Goal: Transaction & Acquisition: Purchase product/service

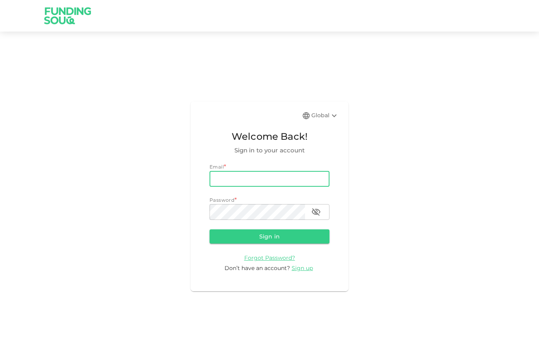
type input "[EMAIL_ADDRESS][PERSON_NAME][DOMAIN_NAME]"
click at [269, 243] on button "Sign in" at bounding box center [269, 236] width 120 height 14
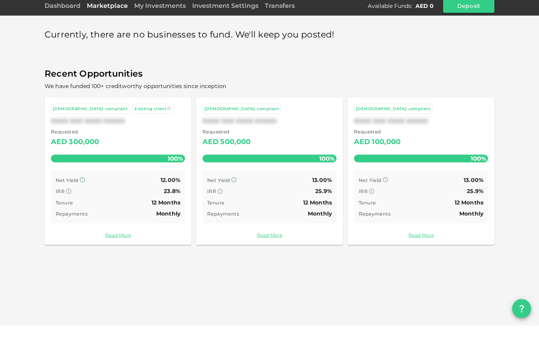
scroll to position [25, 0]
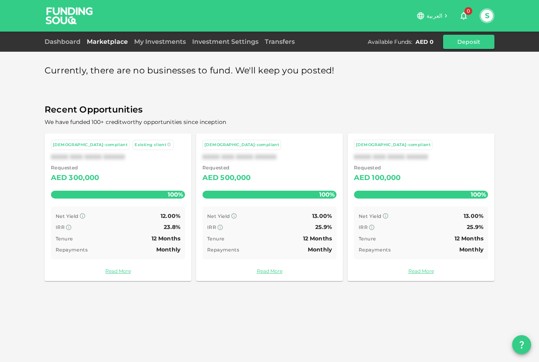
click at [60, 38] on link "Dashboard" at bounding box center [64, 41] width 39 height 7
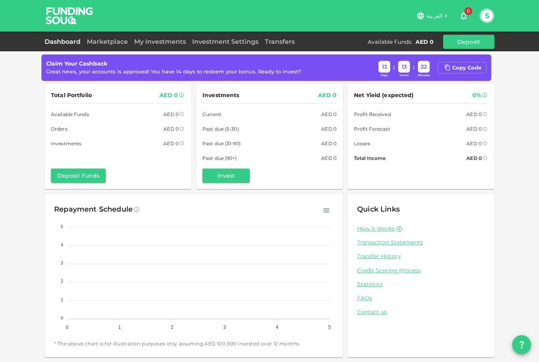
click at [114, 43] on link "Marketplace" at bounding box center [107, 41] width 47 height 7
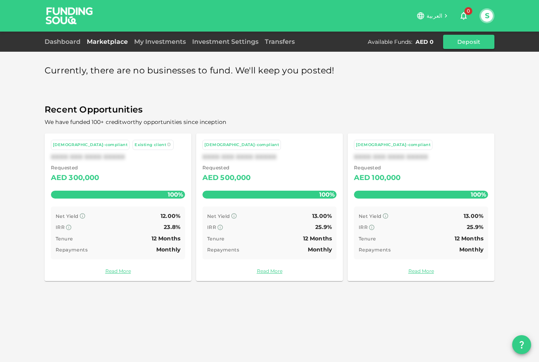
click at [134, 142] on span "Existing client" at bounding box center [150, 144] width 32 height 5
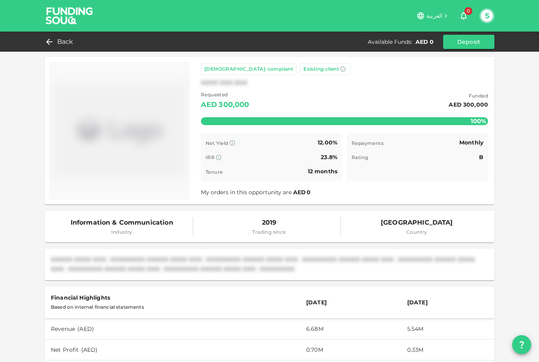
click at [466, 41] on button "Deposit" at bounding box center [468, 42] width 51 height 14
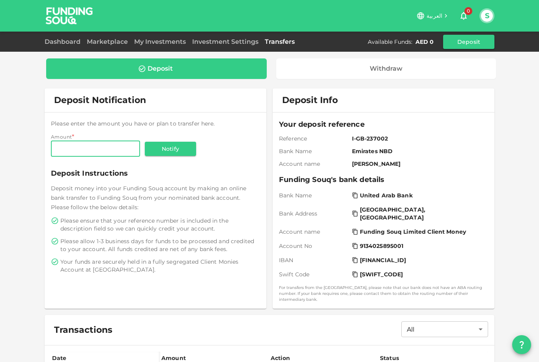
click at [230, 41] on link "Investment Settings" at bounding box center [225, 41] width 73 height 7
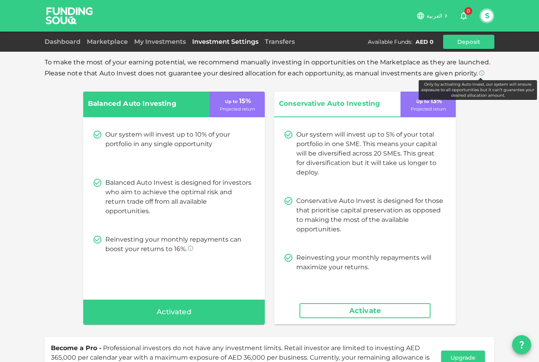
click at [480, 74] on icon at bounding box center [481, 72] width 5 height 5
click at [494, 123] on div "To make the most of your earning potential, we recommend manually investing in …" at bounding box center [269, 223] width 539 height 446
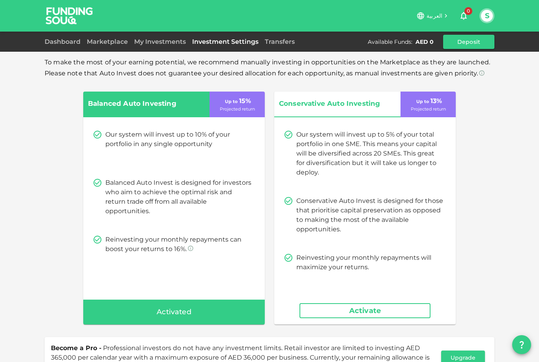
click at [212, 311] on div "Activated" at bounding box center [173, 311] width 181 height 25
click at [112, 39] on link "Marketplace" at bounding box center [107, 41] width 47 height 7
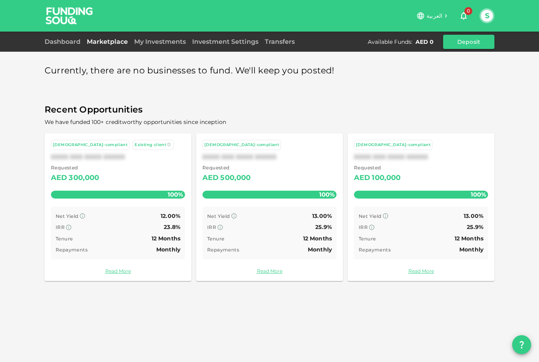
click at [76, 142] on div "[DEMOGRAPHIC_DATA]-compliant" at bounding box center [90, 145] width 75 height 7
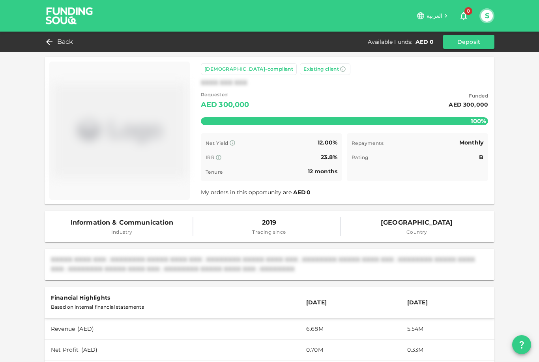
click at [50, 39] on icon at bounding box center [49, 41] width 9 height 9
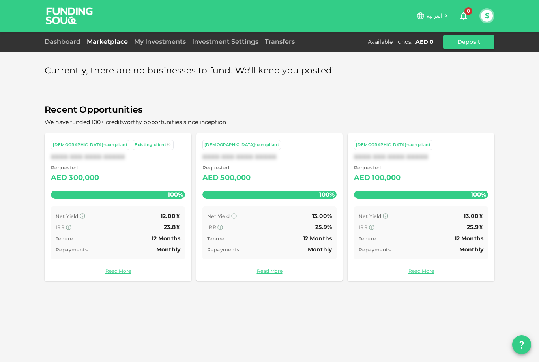
click at [67, 43] on link "Dashboard" at bounding box center [64, 41] width 39 height 7
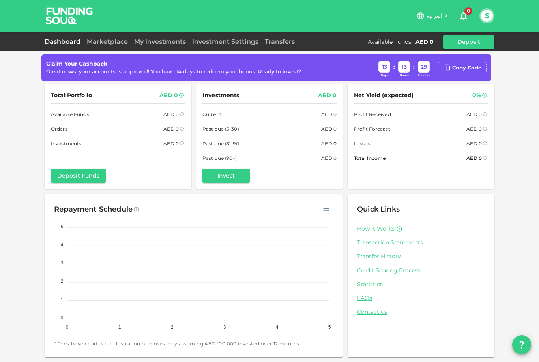
click at [424, 43] on div "AED 0" at bounding box center [424, 42] width 18 height 8
click at [414, 41] on div "Available Funds : AED 0" at bounding box center [401, 42] width 69 height 8
click at [470, 41] on button "Deposit" at bounding box center [468, 42] width 51 height 14
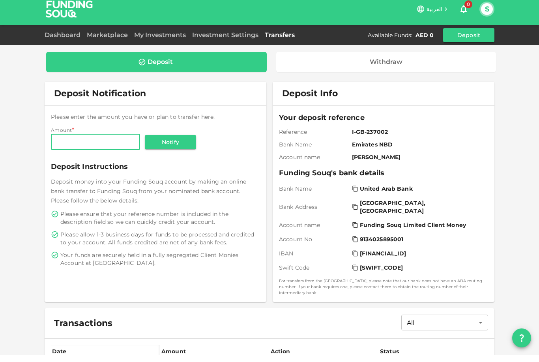
click at [517, 99] on div "Deposit Withdraw Deposit Notification Please enter the amount you have or plan …" at bounding box center [269, 228] width 539 height 457
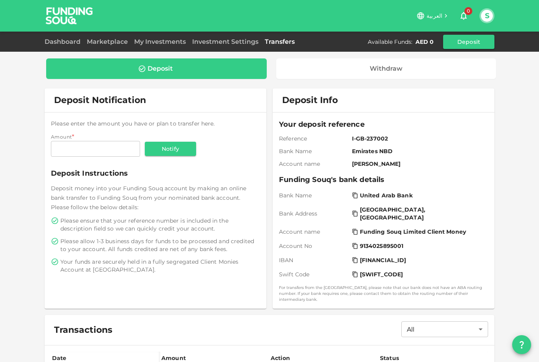
click at [95, 141] on input "Amount" at bounding box center [95, 149] width 89 height 16
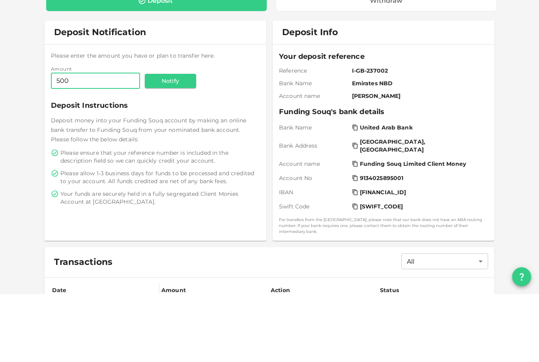
type input "5,000"
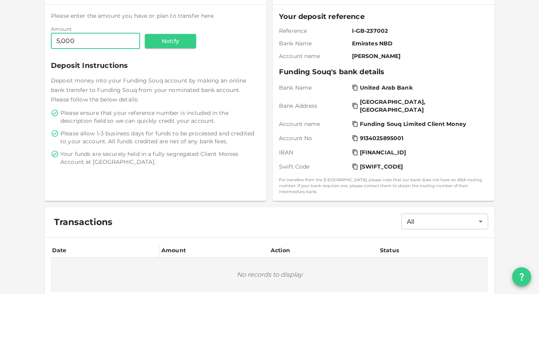
scroll to position [51, 0]
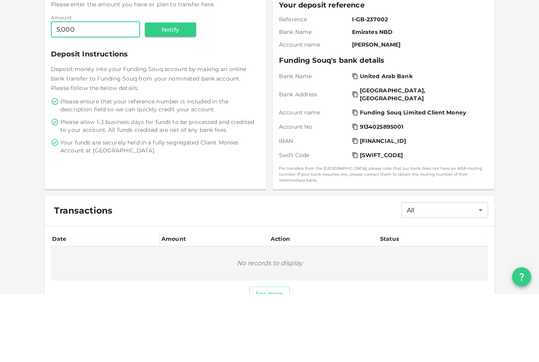
click at [175, 90] on button "Notify" at bounding box center [170, 97] width 51 height 14
